Goal: Task Accomplishment & Management: Complete application form

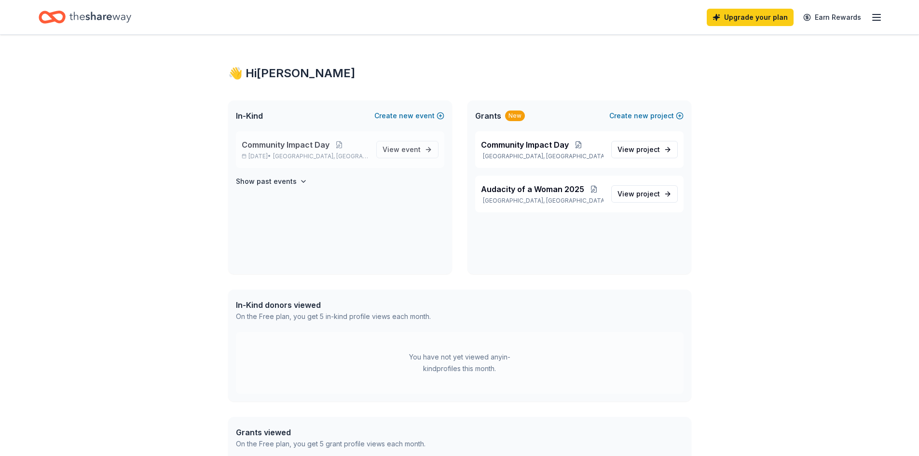
click at [279, 145] on span "Community Impact Day" at bounding box center [286, 145] width 88 height 12
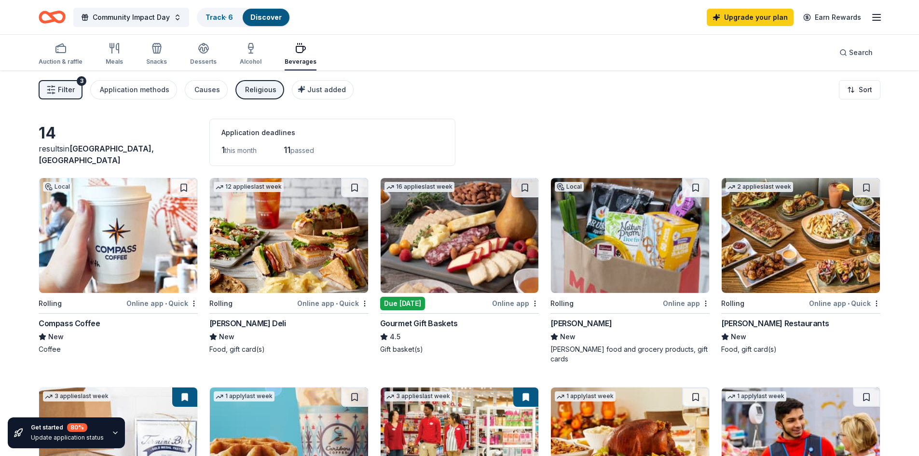
click at [79, 82] on div "3" at bounding box center [82, 81] width 10 height 10
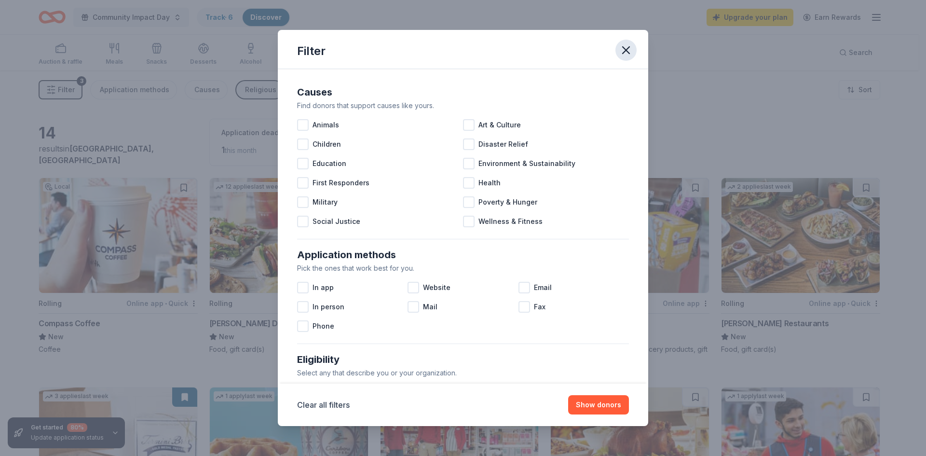
click at [629, 48] on icon "button" at bounding box center [626, 50] width 7 height 7
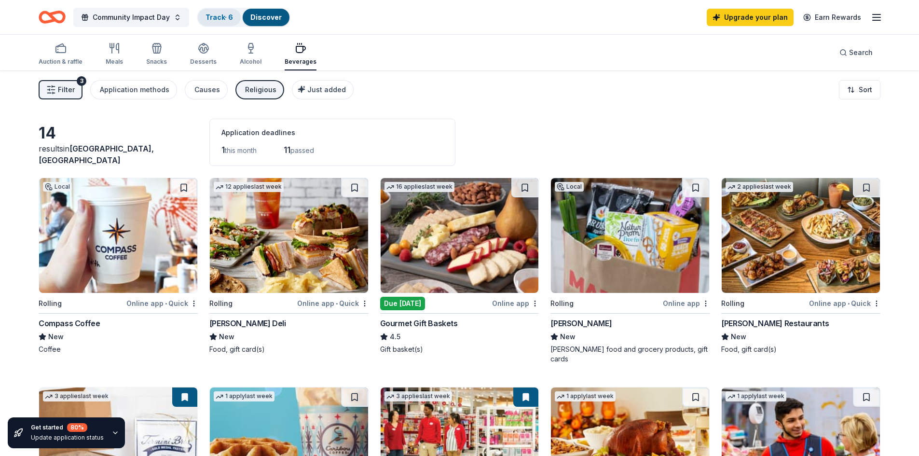
click at [227, 17] on link "Track · 6" at bounding box center [218, 17] width 27 height 8
click at [212, 17] on link "Track · 6" at bounding box center [218, 17] width 27 height 8
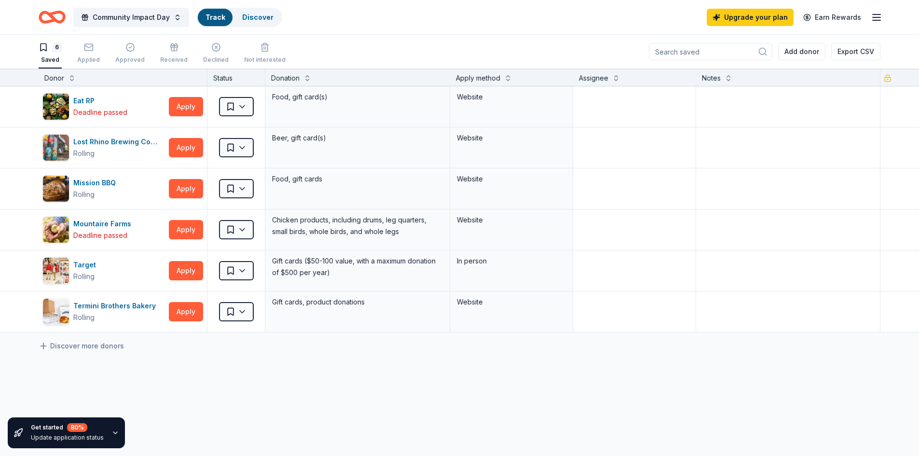
click at [212, 17] on link "Track" at bounding box center [214, 17] width 19 height 8
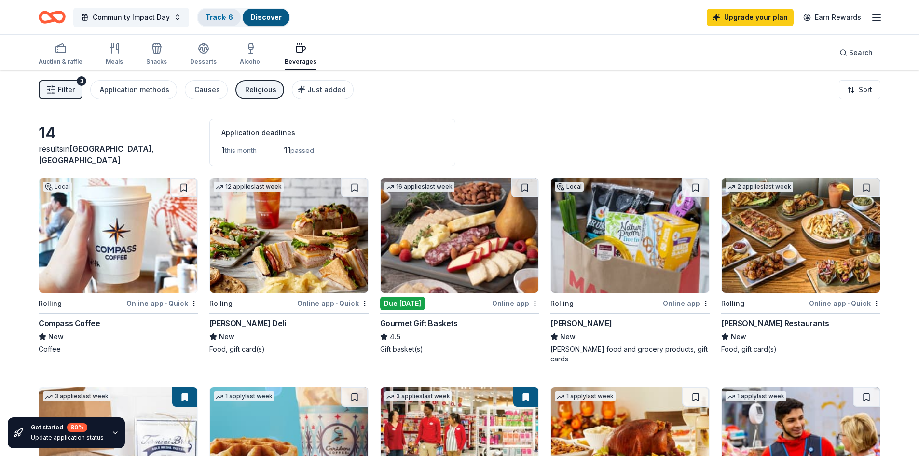
click at [214, 20] on link "Track · 6" at bounding box center [218, 17] width 27 height 8
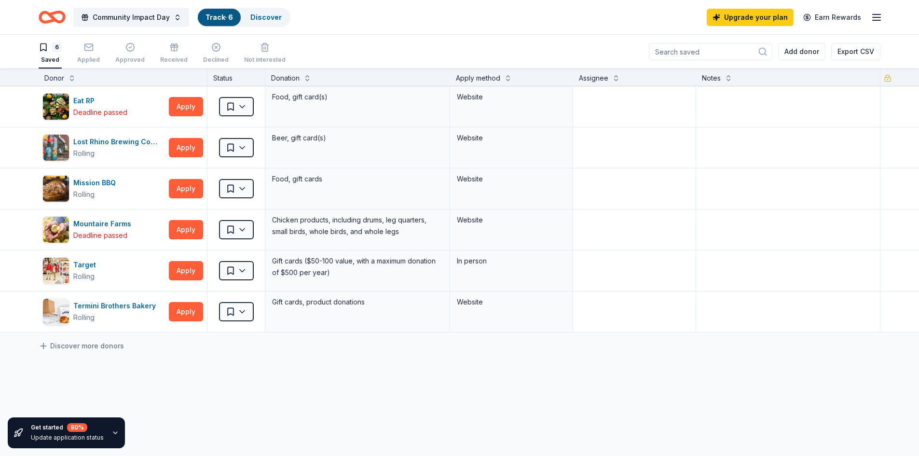
click at [214, 20] on link "Track · 6" at bounding box center [218, 17] width 27 height 8
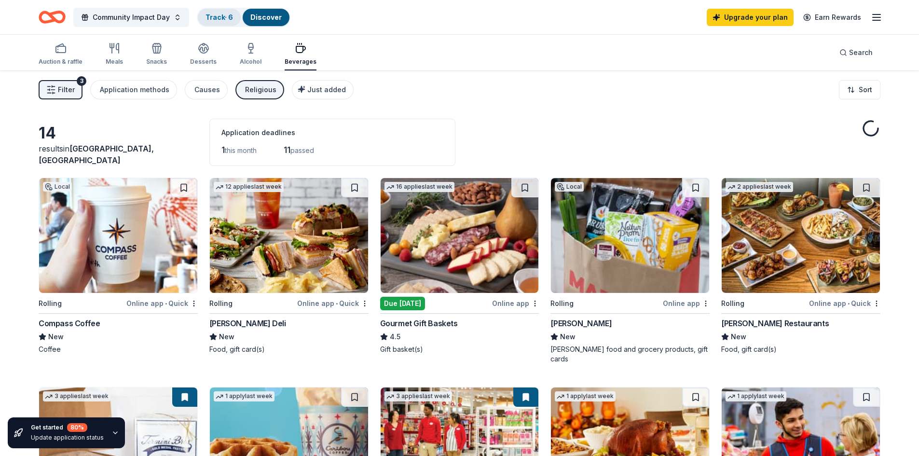
click at [214, 22] on div "Track · 6" at bounding box center [219, 17] width 43 height 17
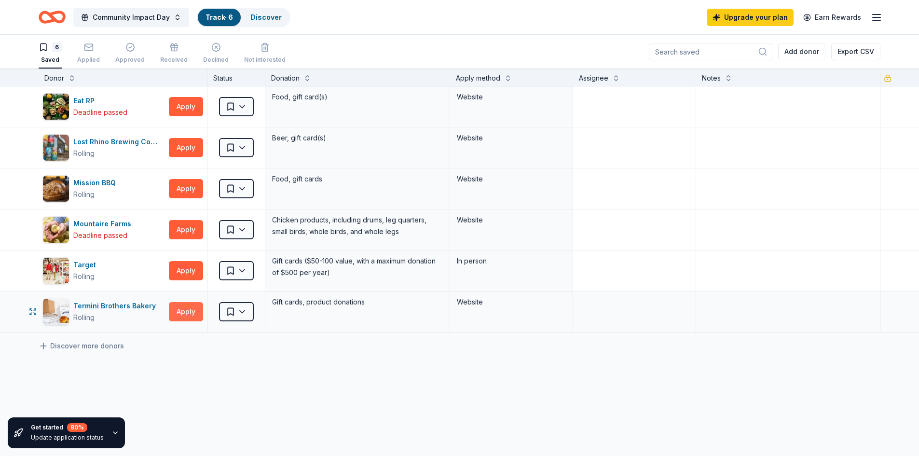
click at [180, 312] on button "Apply" at bounding box center [186, 311] width 34 height 19
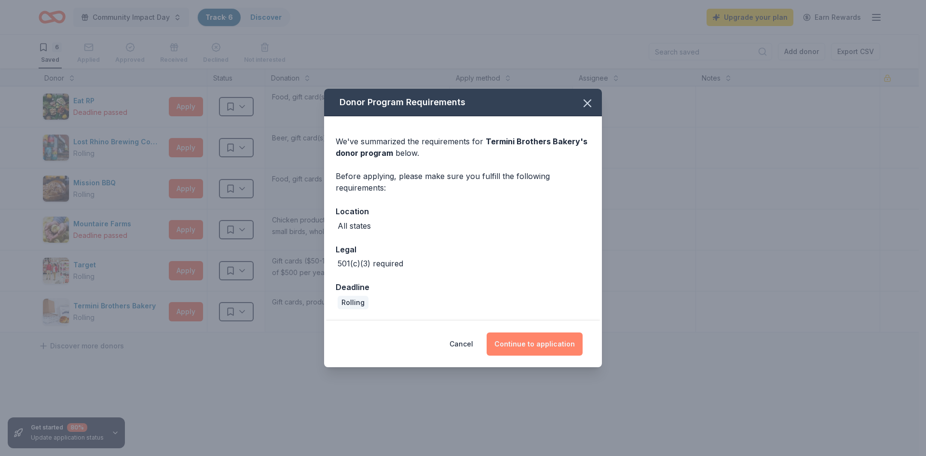
click at [542, 344] on button "Continue to application" at bounding box center [535, 343] width 96 height 23
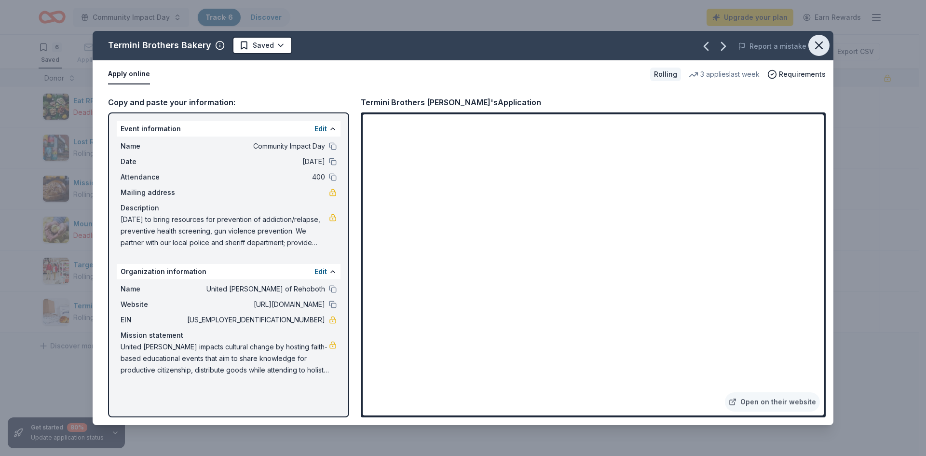
click at [824, 44] on icon "button" at bounding box center [819, 46] width 14 height 14
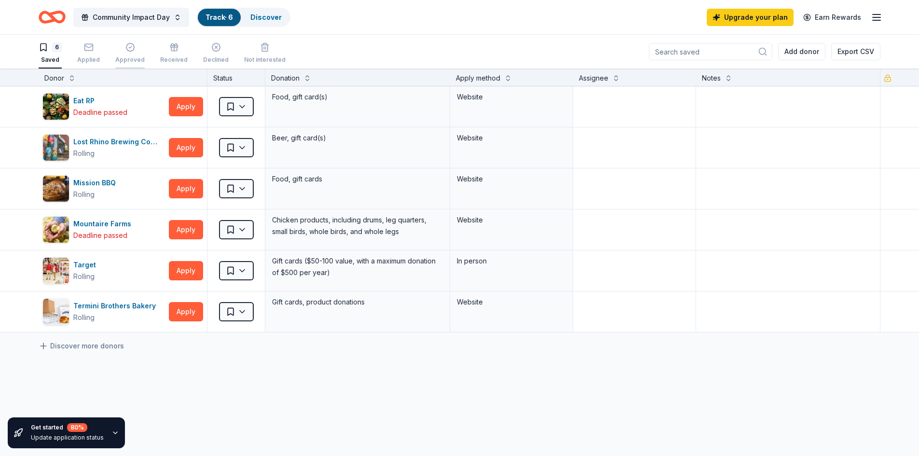
click at [127, 50] on icon "button" at bounding box center [130, 47] width 10 height 10
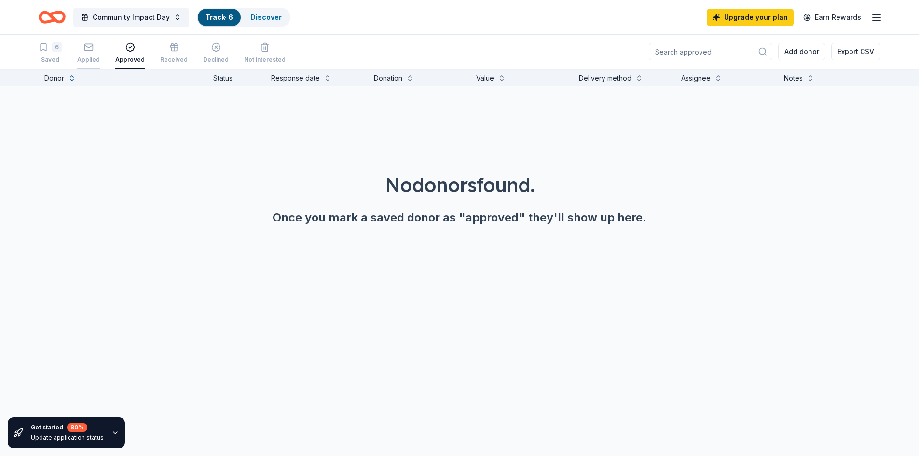
click at [91, 54] on div "Applied" at bounding box center [88, 52] width 23 height 21
click at [53, 47] on div "6" at bounding box center [57, 47] width 10 height 10
